Goal: Task Accomplishment & Management: Use online tool/utility

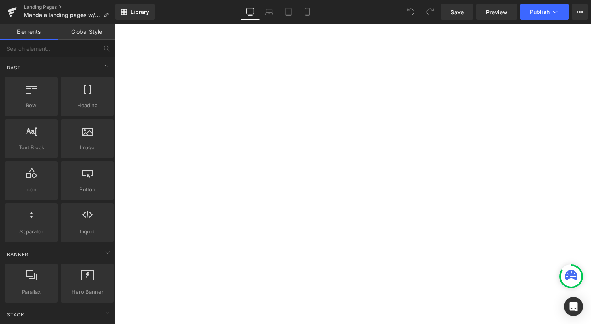
scroll to position [653, 0]
click at [115, 24] on icon at bounding box center [115, 24] width 0 height 0
drag, startPoint x: 401, startPoint y: 181, endPoint x: 376, endPoint y: 159, distance: 33.8
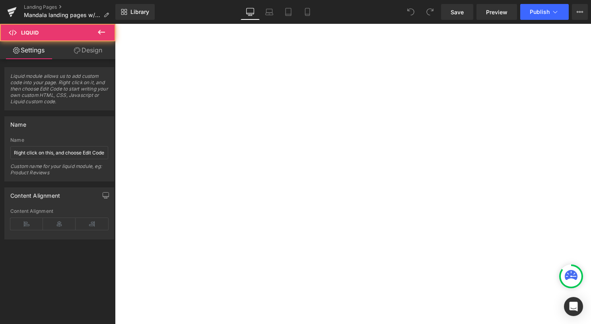
click at [115, 24] on link at bounding box center [115, 24] width 0 height 0
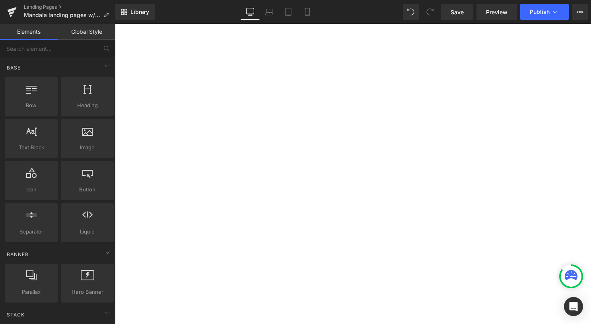
scroll to position [534, 0]
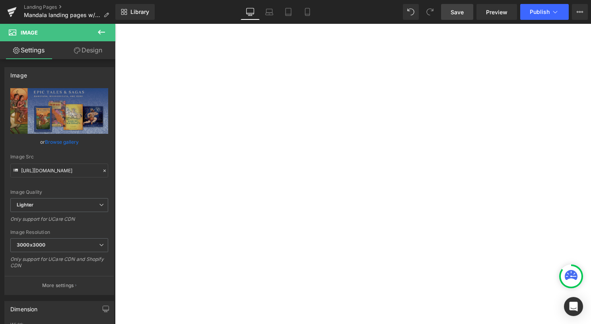
click at [455, 10] on span "Save" at bounding box center [456, 12] width 13 height 8
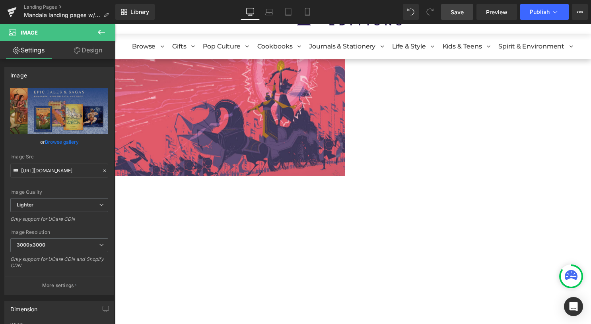
scroll to position [0, 0]
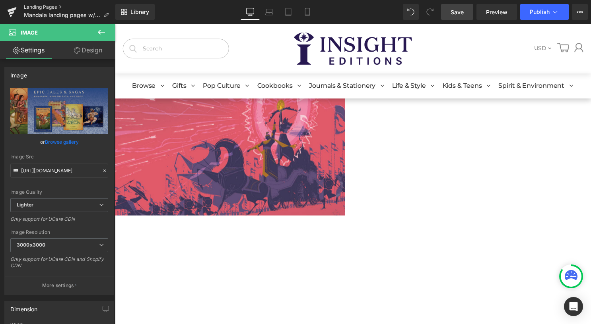
click at [39, 6] on link "Landing Pages" at bounding box center [69, 7] width 91 height 6
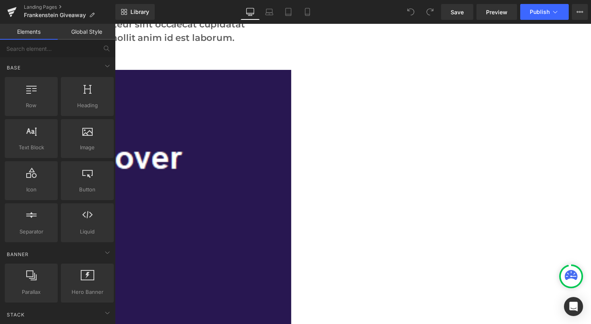
scroll to position [278, 0]
